Goal: Complete application form

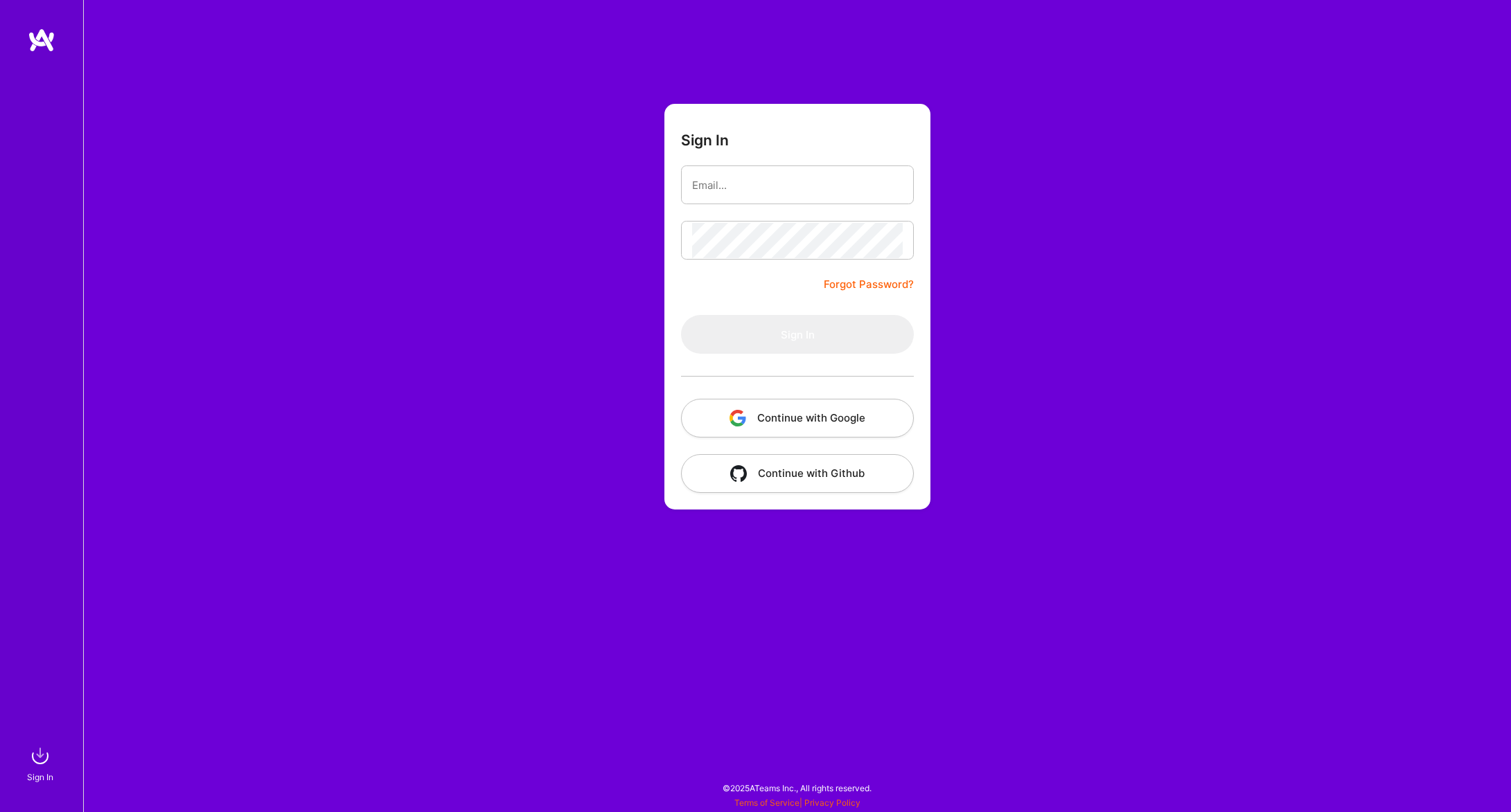
click at [812, 411] on button "Continue with Google" at bounding box center [796, 418] width 233 height 39
click at [794, 414] on button "Continue with Google" at bounding box center [796, 418] width 233 height 39
click at [743, 183] on input "email" at bounding box center [797, 185] width 211 height 35
type input "boris@popcha.com"
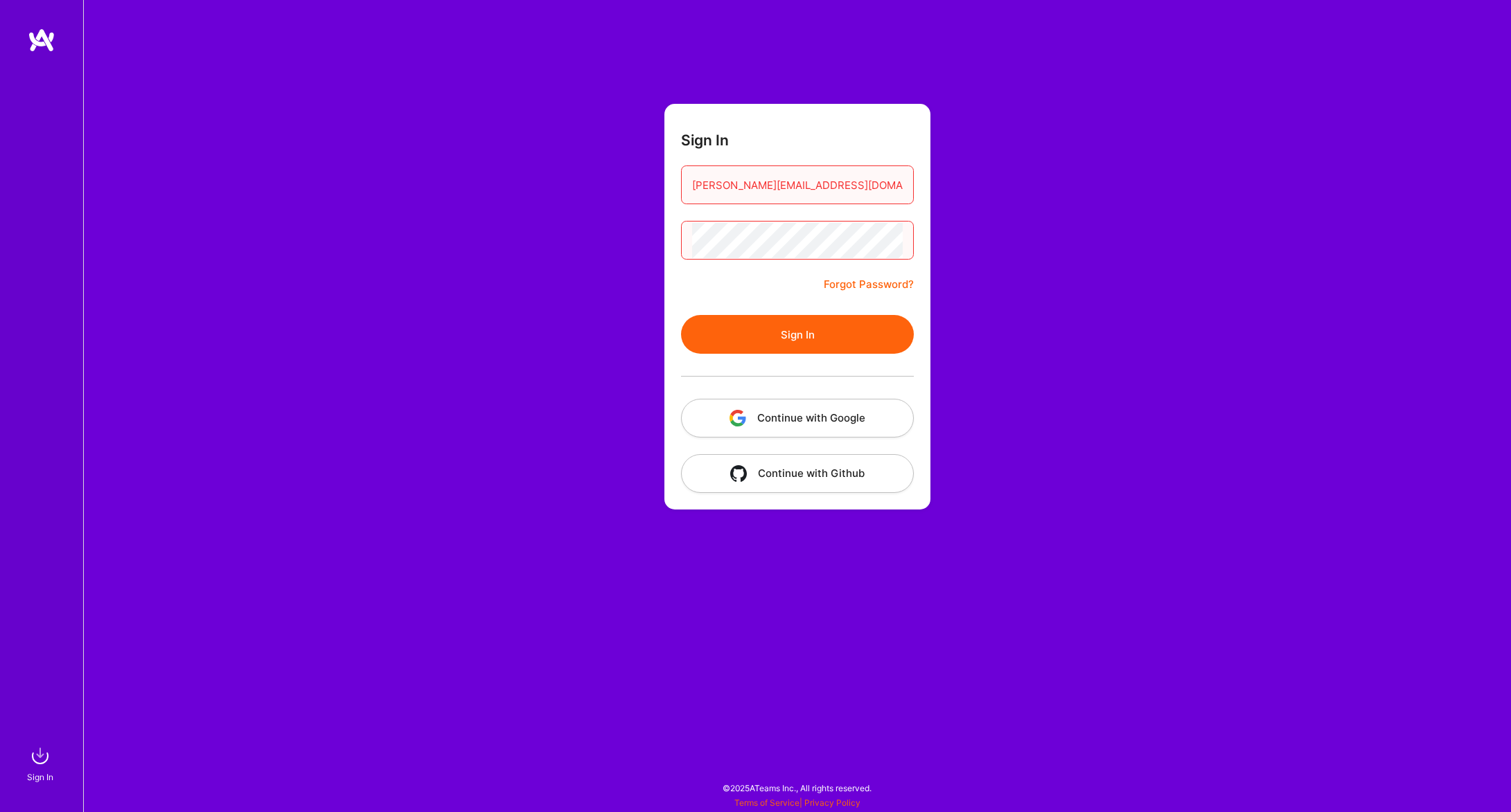
click at [834, 340] on button "Sign In" at bounding box center [796, 334] width 233 height 39
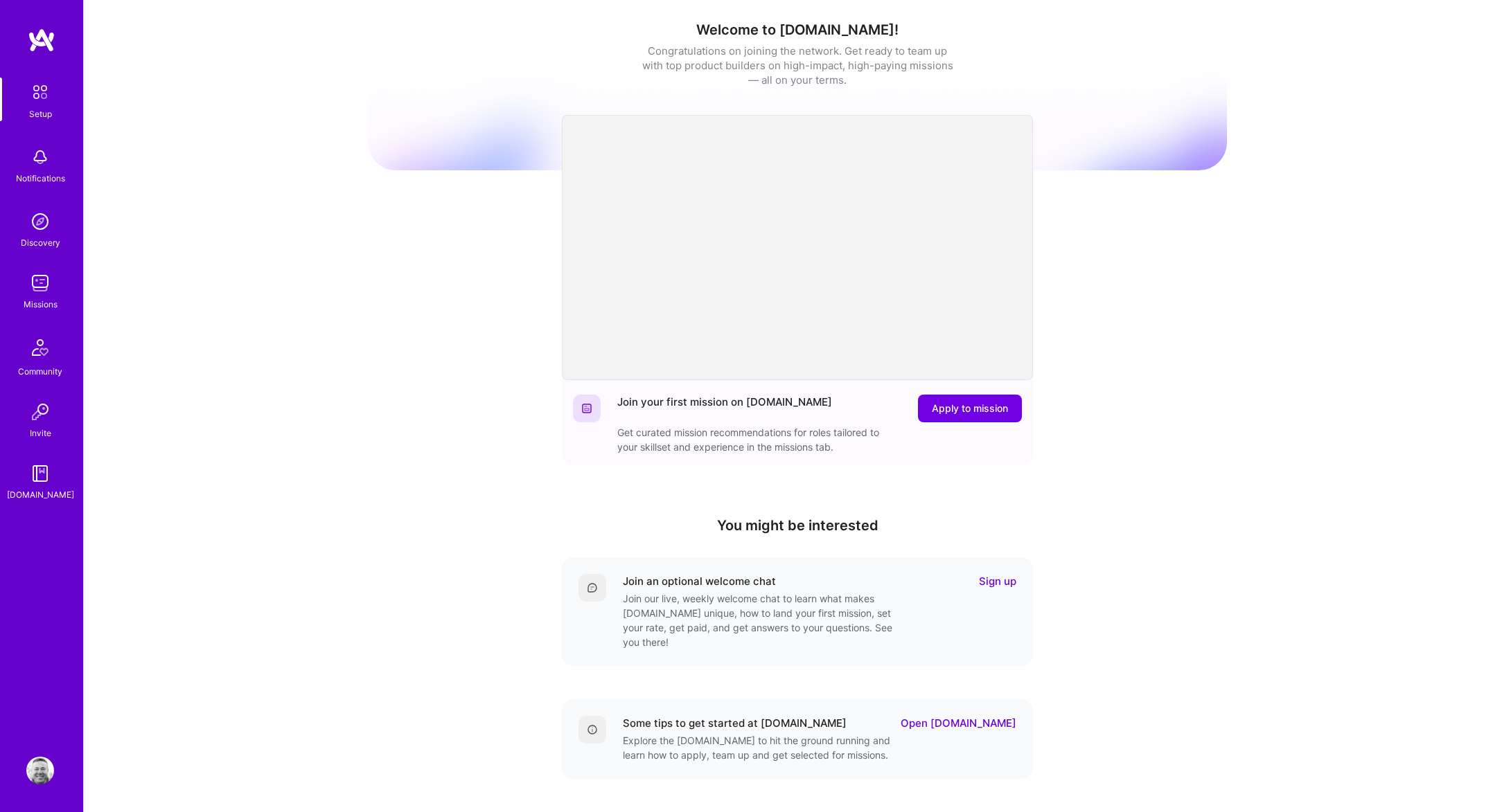
click at [39, 432] on div "Invite" at bounding box center [41, 433] width 21 height 15
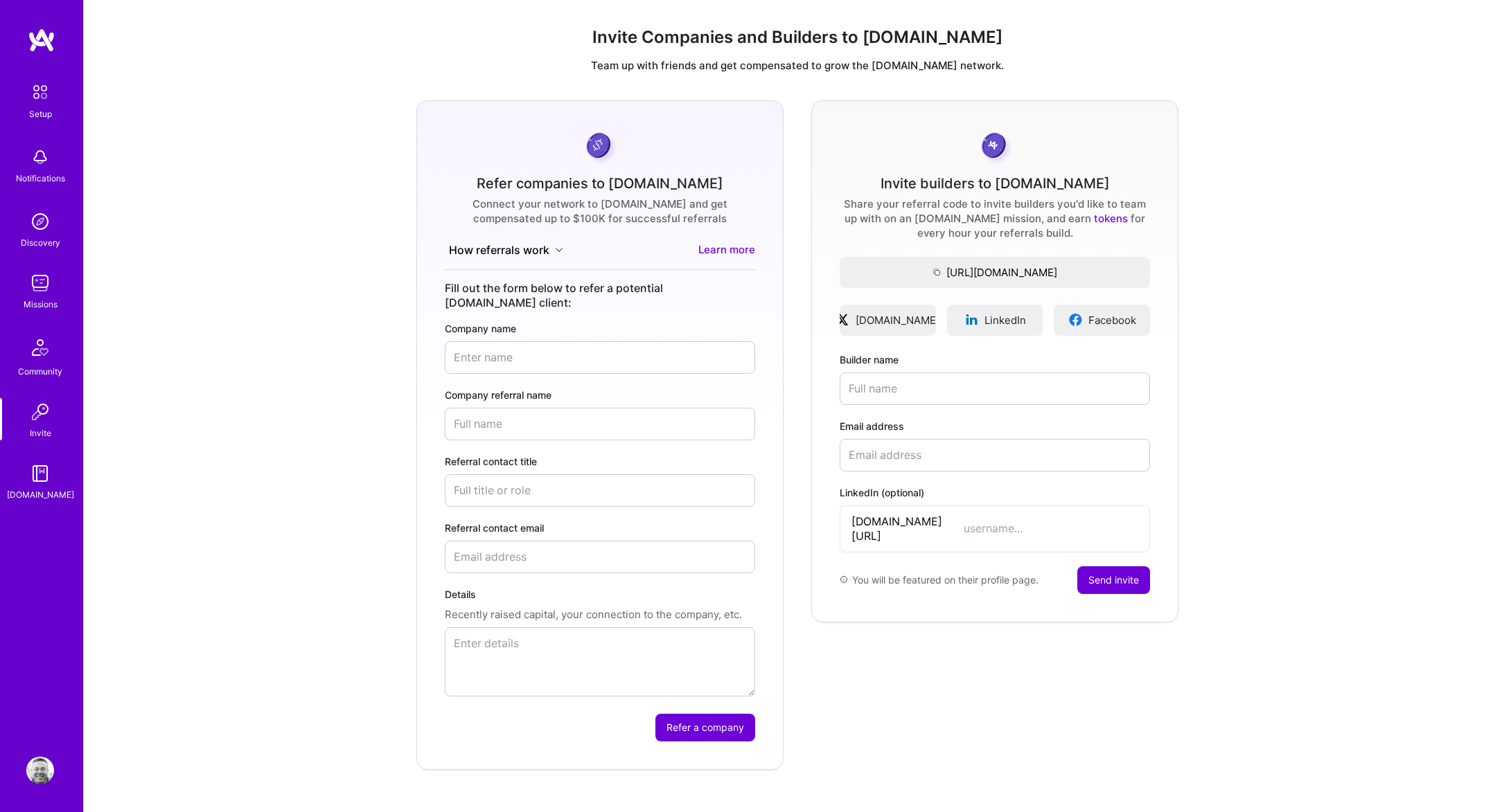
click at [910, 397] on input "Builder name" at bounding box center [994, 388] width 310 height 32
type input "g"
type input "George"
